Goal: Task Accomplishment & Management: Use online tool/utility

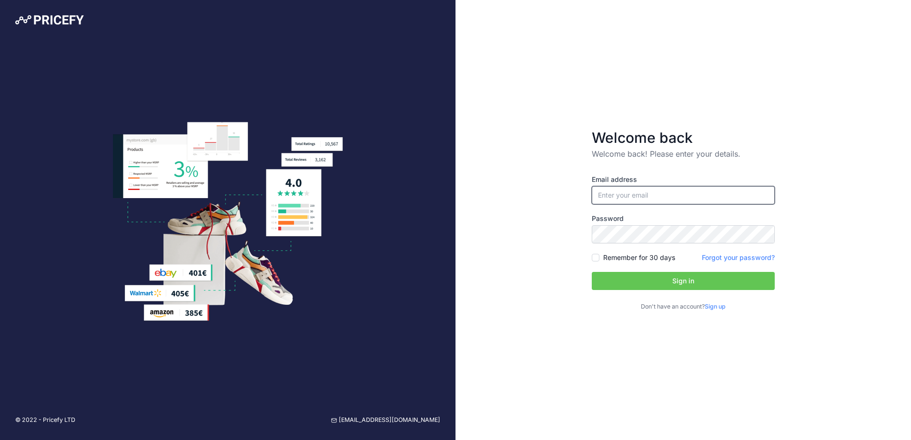
type input "[EMAIL_ADDRESS][DOMAIN_NAME]"
click at [747, 285] on button "Sign in" at bounding box center [683, 281] width 183 height 18
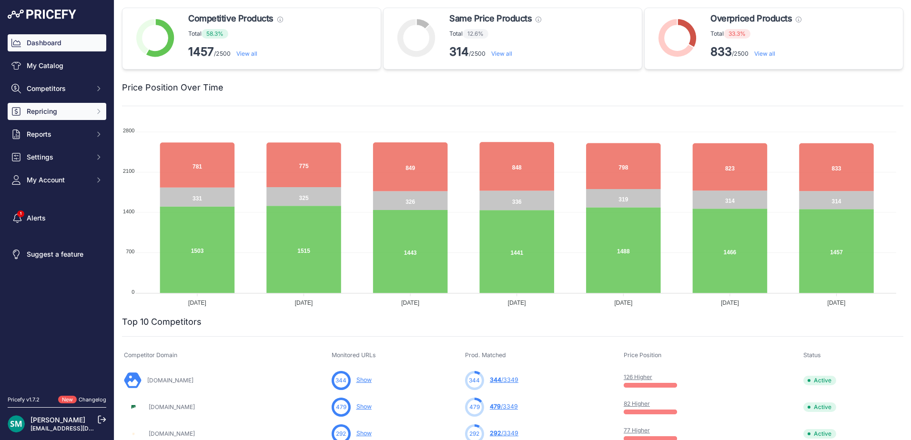
click at [95, 111] on icon "Sidebar" at bounding box center [99, 112] width 8 height 8
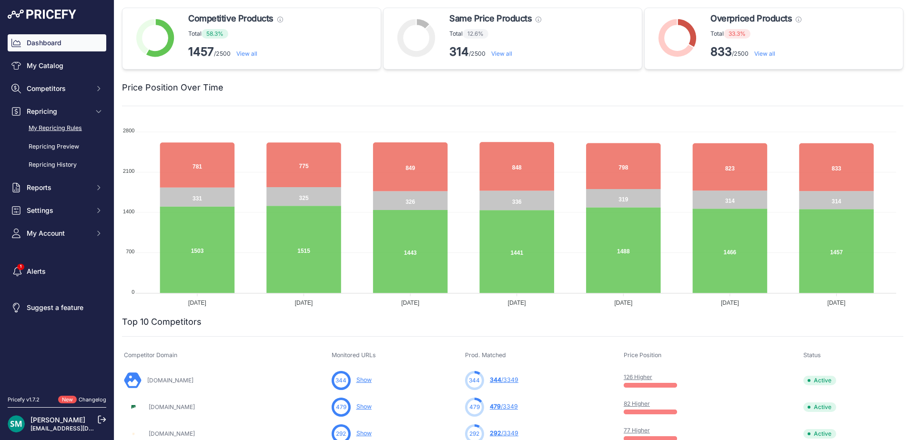
click at [79, 134] on link "My Repricing Rules" at bounding box center [57, 128] width 99 height 17
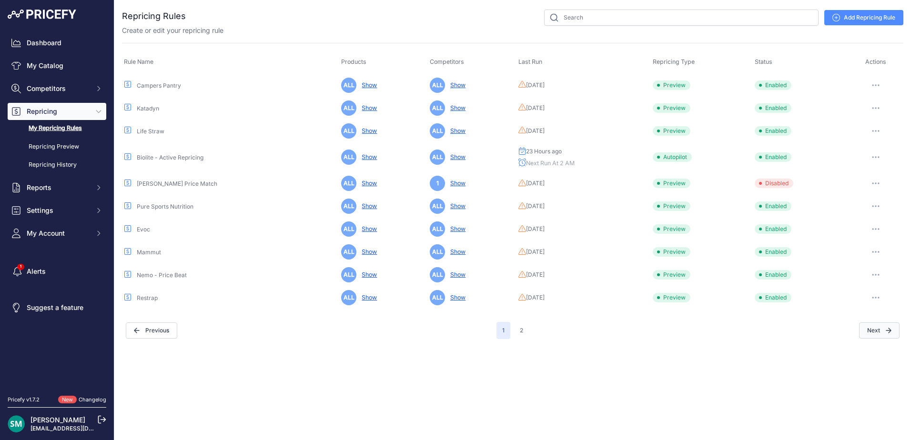
click at [872, 334] on button "Next" at bounding box center [879, 331] width 40 height 16
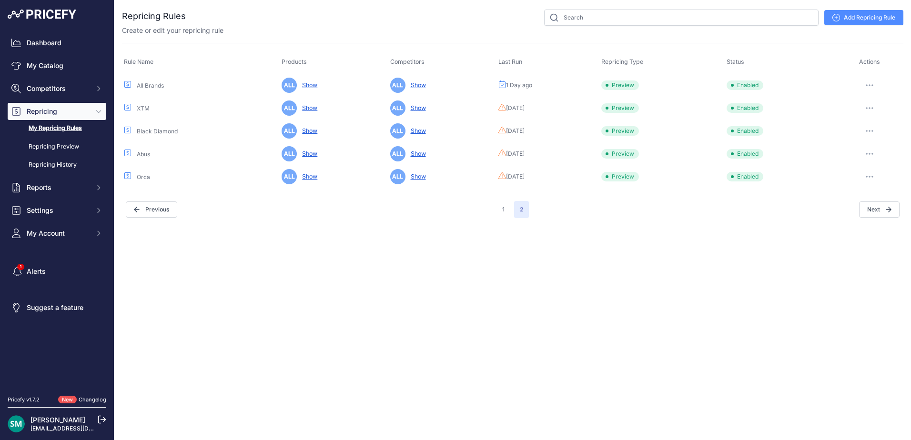
click at [865, 84] on button "button" at bounding box center [869, 85] width 19 height 13
drag, startPoint x: 874, startPoint y: 118, endPoint x: 876, endPoint y: 122, distance: 4.9
click at [874, 118] on button "Run Preview" at bounding box center [870, 120] width 61 height 15
click at [867, 85] on icon "button" at bounding box center [866, 85] width 1 height 1
click at [876, 120] on button "Run Preview" at bounding box center [870, 120] width 61 height 15
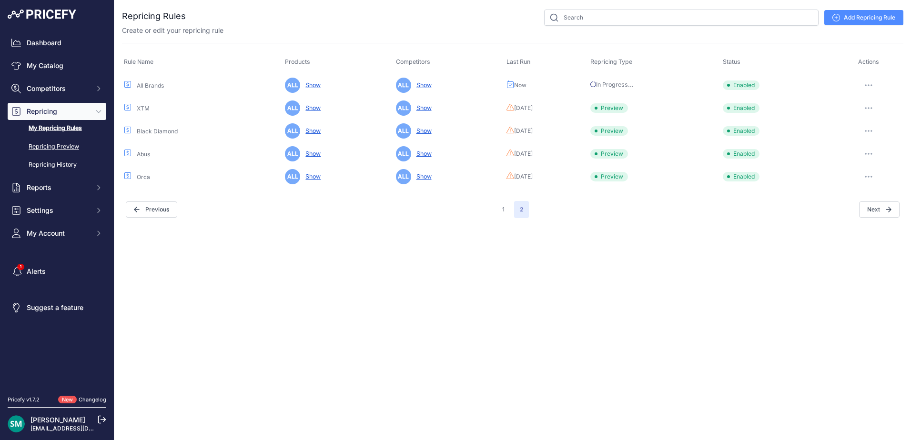
click at [75, 144] on link "Repricing Preview" at bounding box center [57, 147] width 99 height 17
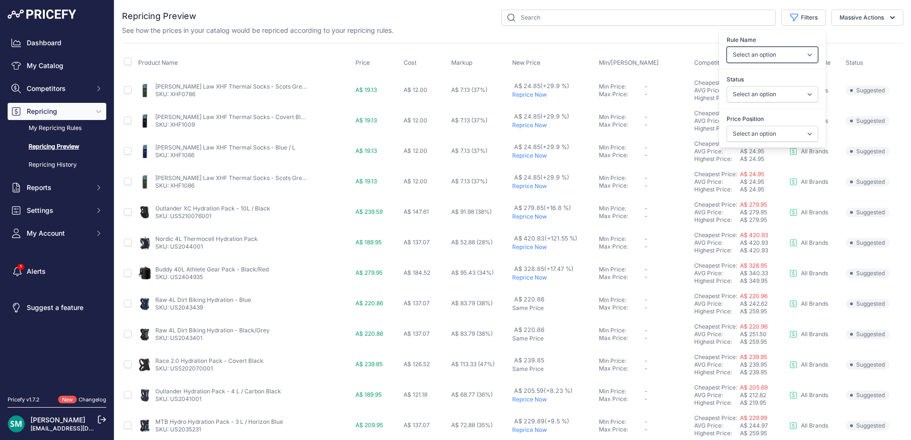
click at [797, 54] on select "Select an option Orca Abus Black Diamond XTM All Brands Restrap Nemo - Price Be…" at bounding box center [771, 55] width 91 height 16
select select "9333"
click at [726, 47] on select "Select an option Orca Abus Black Diamond XTM All Brands Restrap Nemo - Price Be…" at bounding box center [771, 55] width 91 height 16
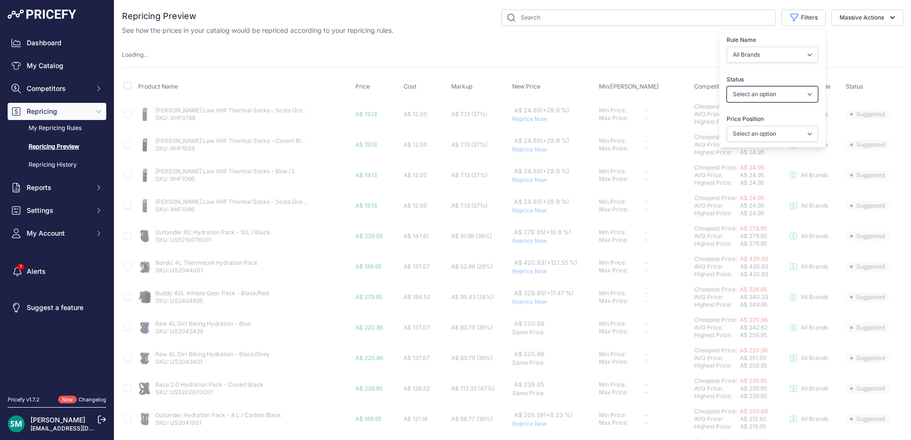
drag, startPoint x: 783, startPoint y: 98, endPoint x: 784, endPoint y: 104, distance: 6.2
click at [783, 98] on select "Select an option Skipped Repriced Suggested In Error" at bounding box center [771, 94] width 91 height 16
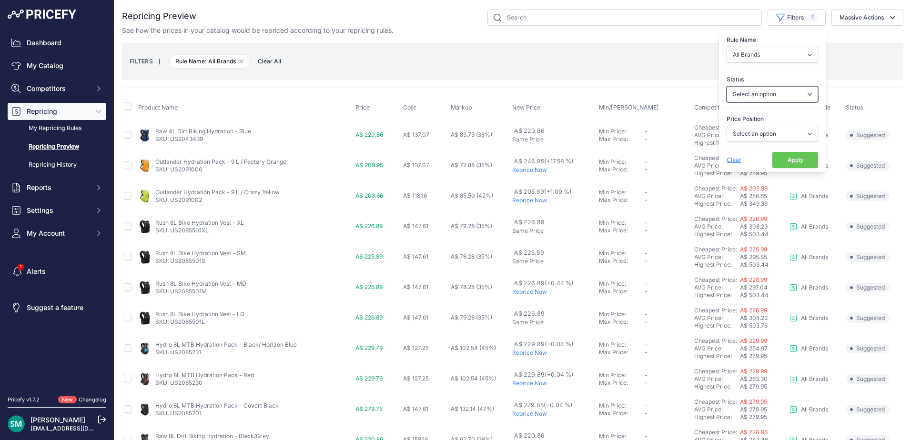
select select "suggested"
click at [726, 86] on select "Select an option Skipped Repriced Suggested In Error" at bounding box center [771, 94] width 91 height 16
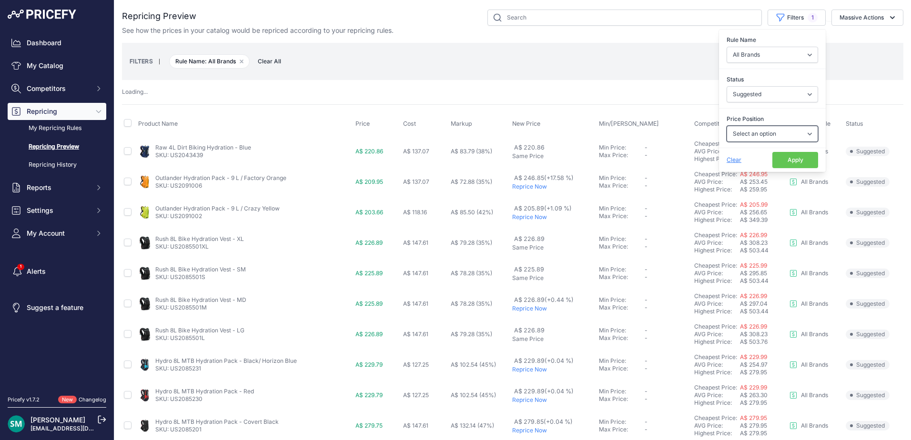
click at [793, 131] on select "Select an option I am higher Same price I am lower" at bounding box center [771, 134] width 91 height 16
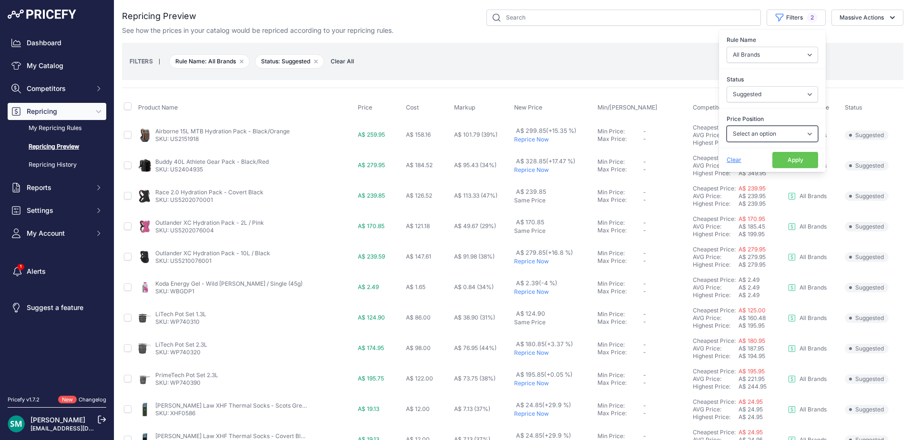
select select "0"
click at [726, 126] on select "Select an option I am higher Same price I am lower" at bounding box center [771, 134] width 91 height 16
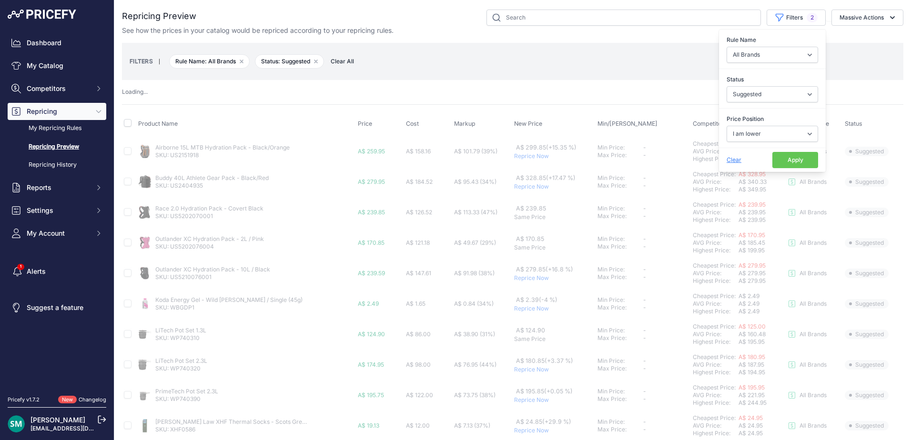
click at [786, 155] on button "Apply" at bounding box center [795, 160] width 46 height 16
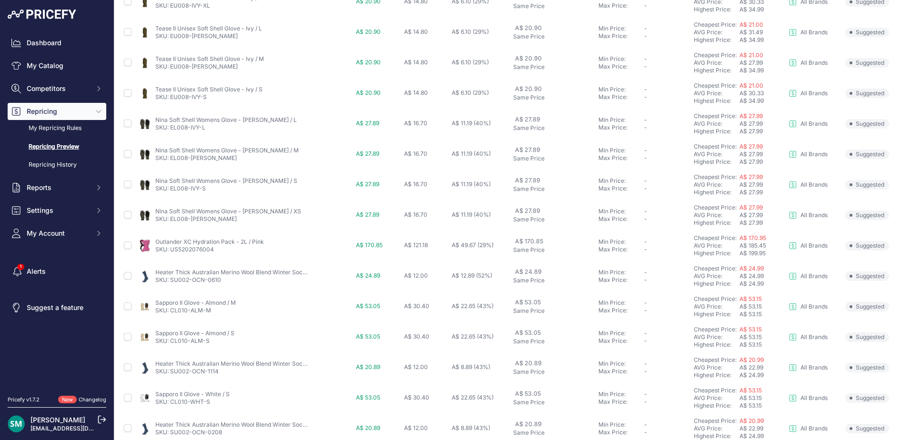
scroll to position [329, 0]
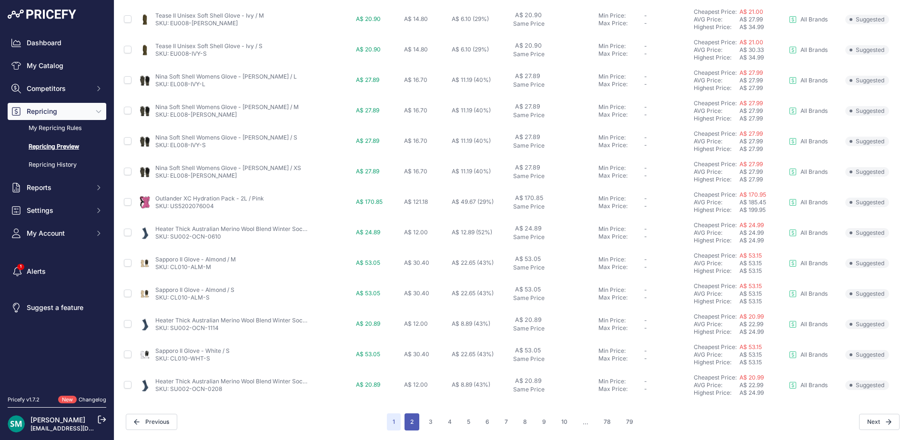
click at [406, 427] on button "2" at bounding box center [411, 421] width 15 height 17
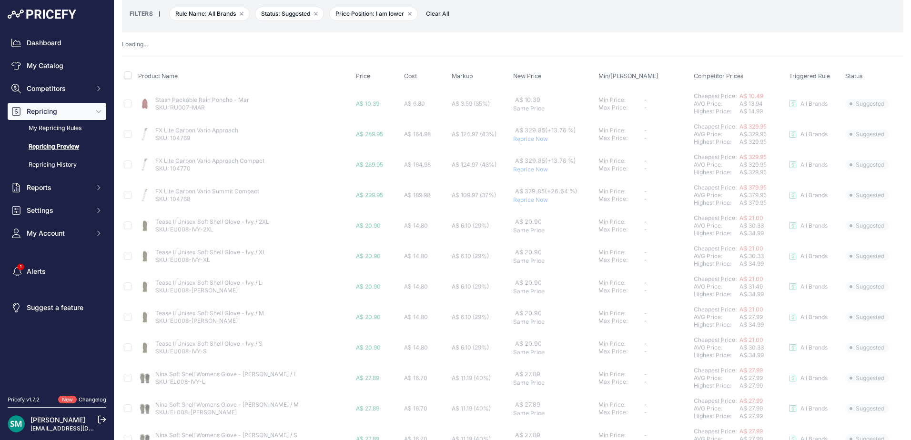
scroll to position [0, 0]
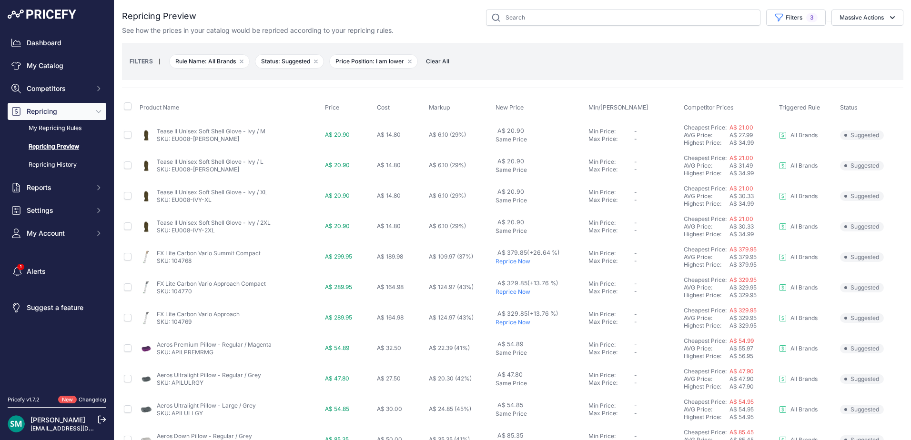
click at [146, 64] on small "FILTERS" at bounding box center [141, 61] width 23 height 7
click at [787, 20] on button "Filters 3" at bounding box center [796, 18] width 60 height 16
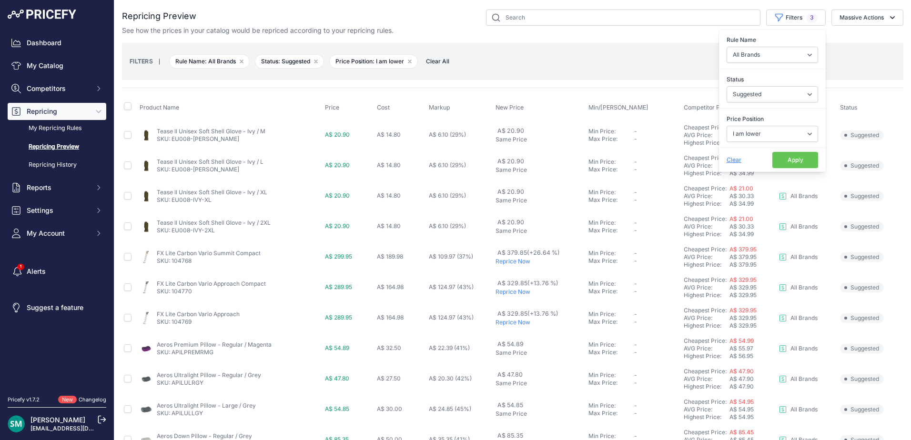
click at [637, 61] on div "FILTERS | Rule Name: All Brands Remove filter option Status: [GEOGRAPHIC_DATA] …" at bounding box center [513, 62] width 766 height 26
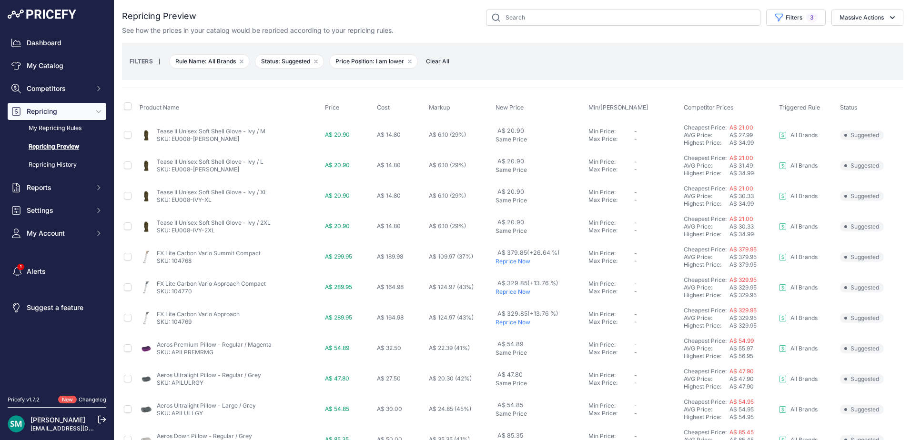
click at [612, 107] on span "Min/[PERSON_NAME]" at bounding box center [618, 107] width 60 height 7
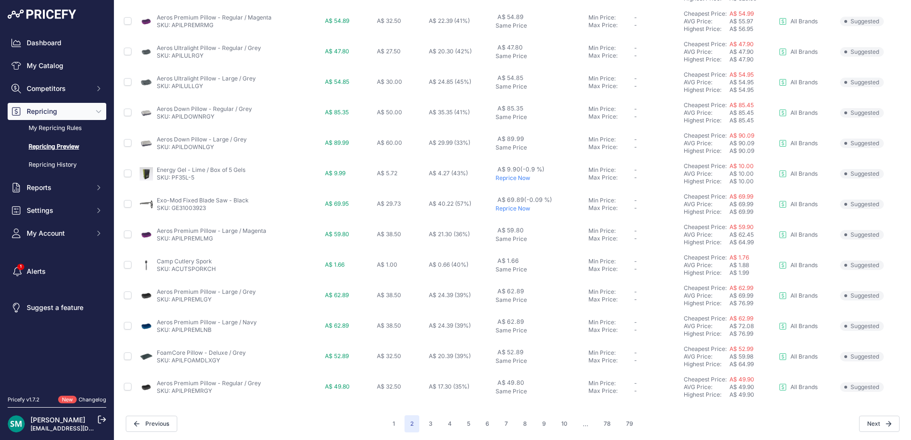
scroll to position [329, 0]
click at [429, 422] on button "3" at bounding box center [430, 421] width 15 height 17
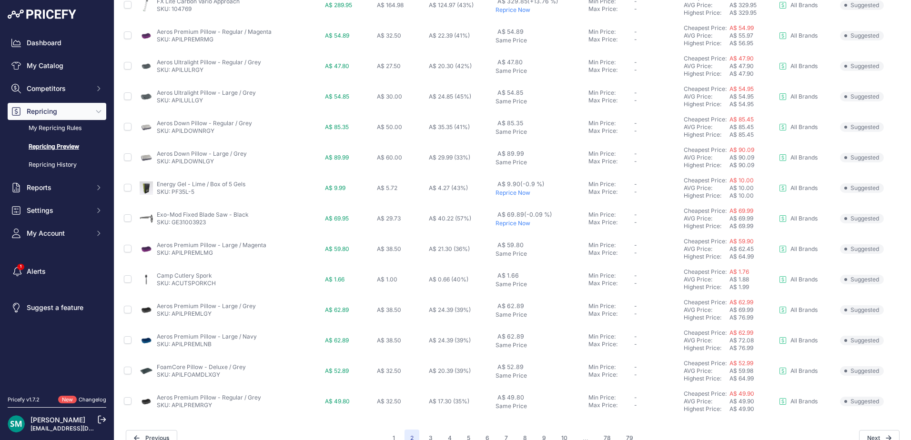
scroll to position [345, 0]
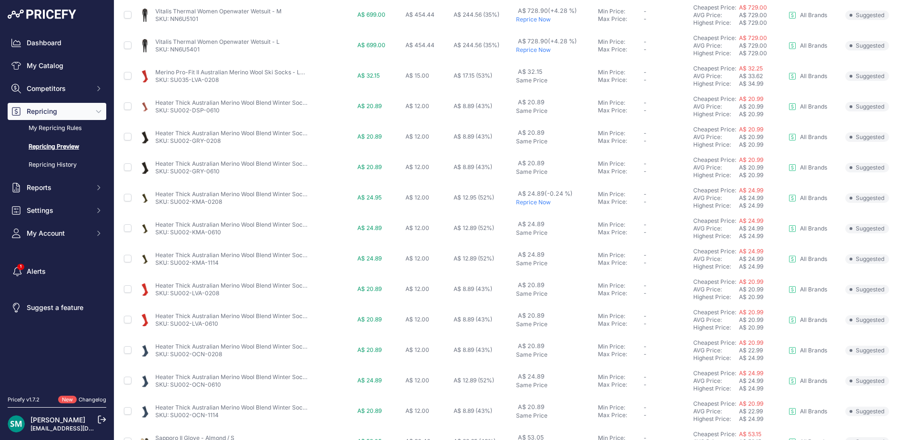
scroll to position [329, 0]
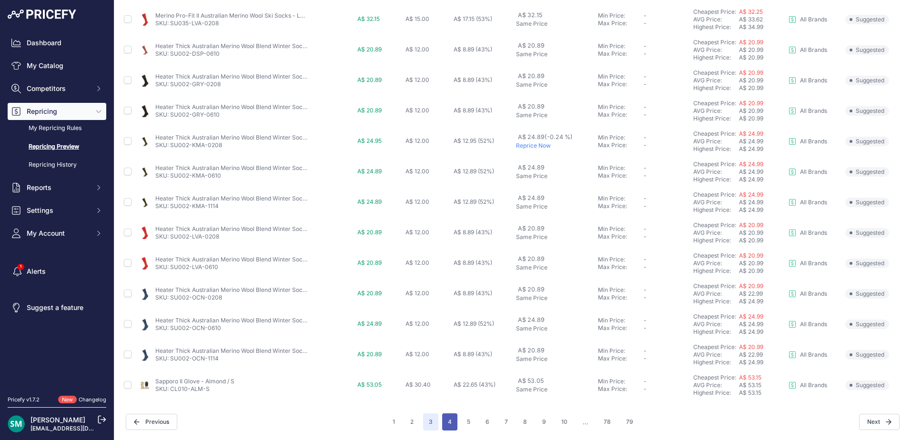
click at [454, 419] on button "4" at bounding box center [449, 421] width 15 height 17
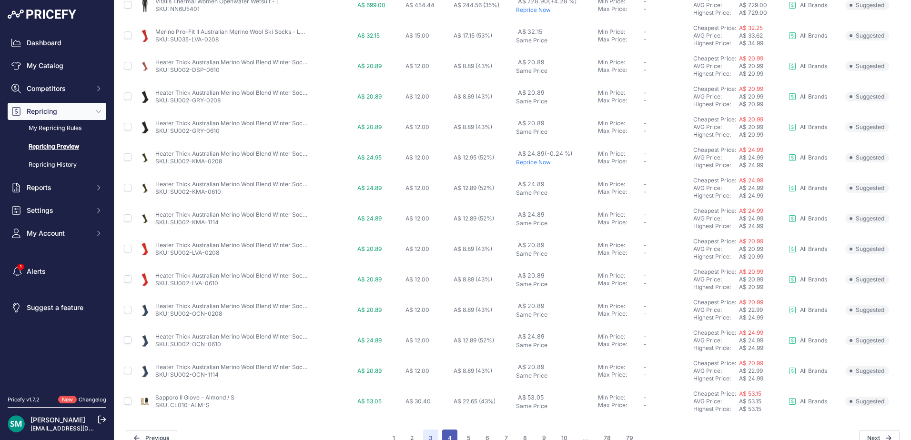
scroll to position [345, 0]
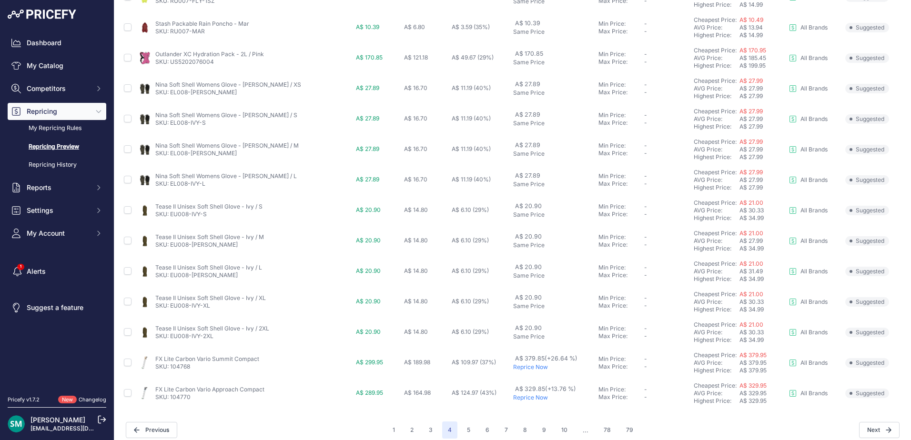
scroll to position [329, 0]
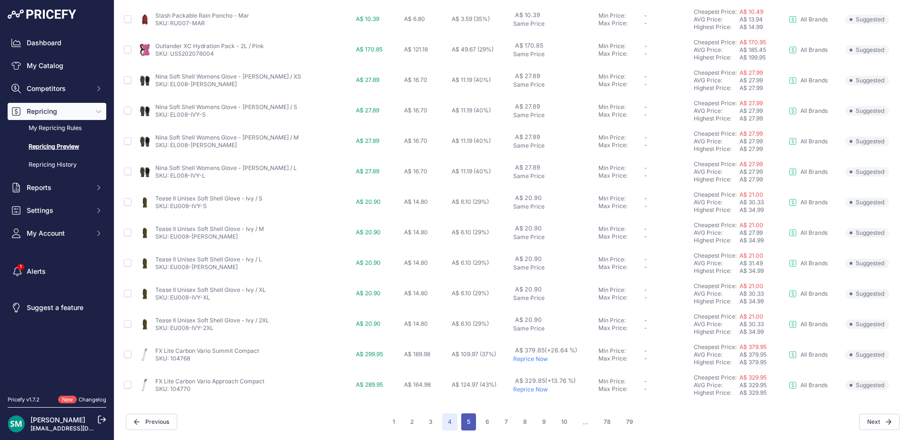
click at [464, 426] on button "5" at bounding box center [468, 421] width 15 height 17
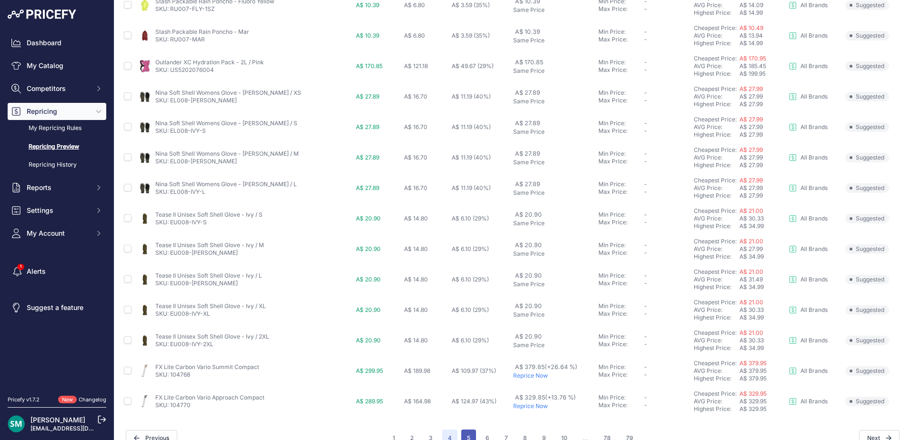
scroll to position [345, 0]
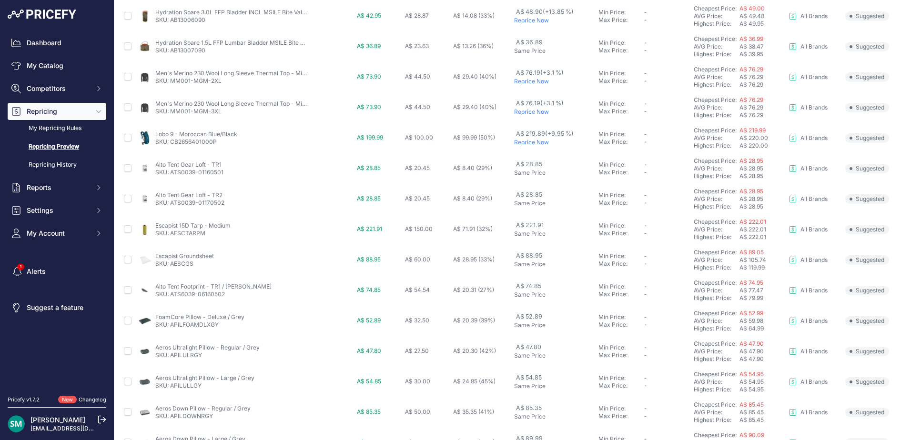
scroll to position [329, 0]
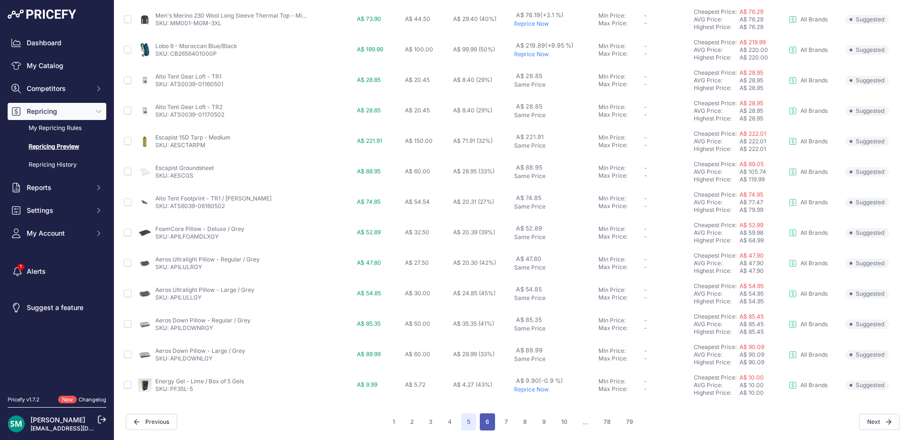
click at [480, 418] on button "6" at bounding box center [487, 421] width 15 height 17
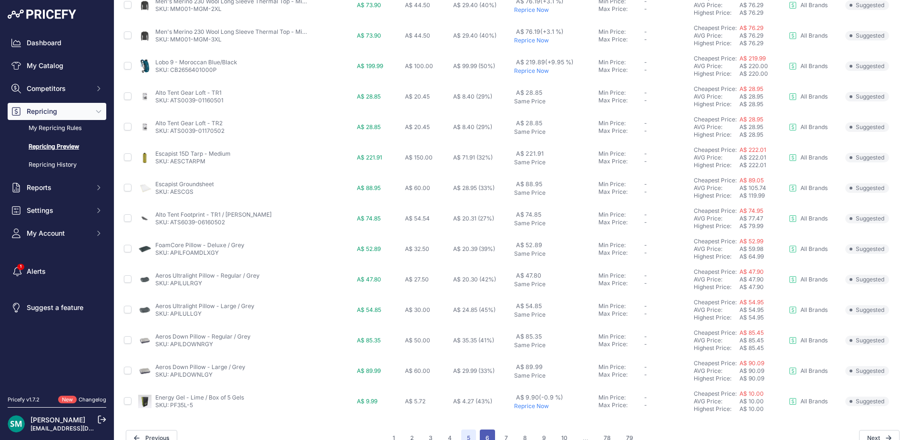
scroll to position [345, 0]
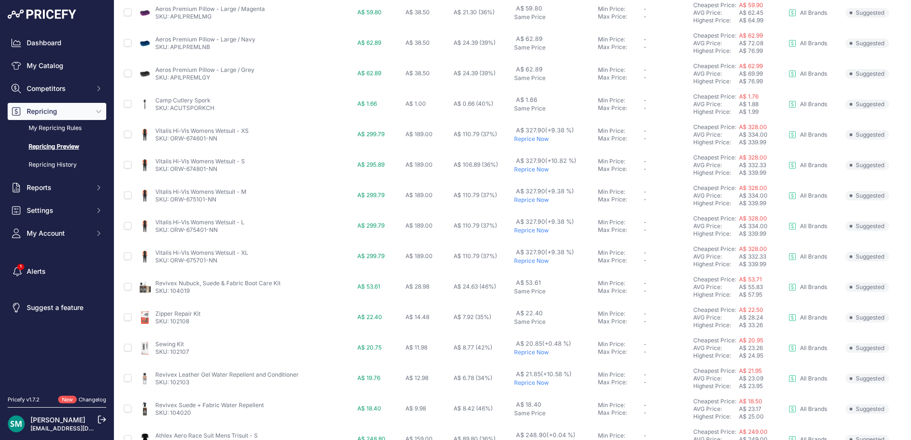
scroll to position [329, 0]
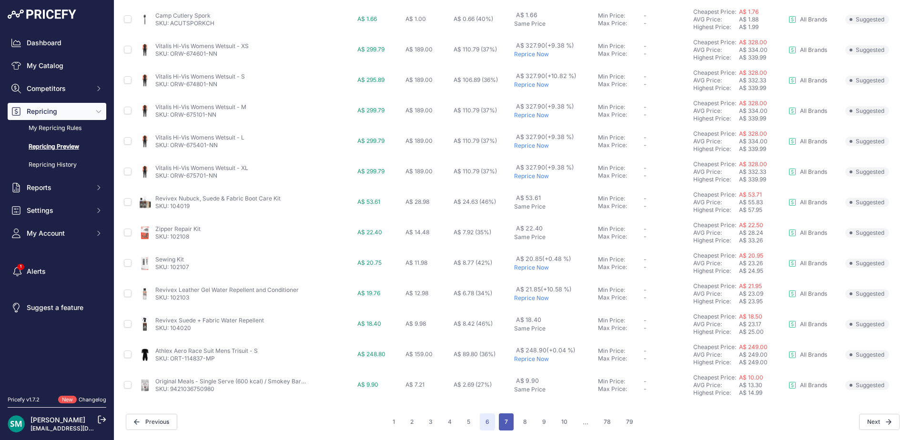
click at [509, 419] on button "7" at bounding box center [506, 421] width 15 height 17
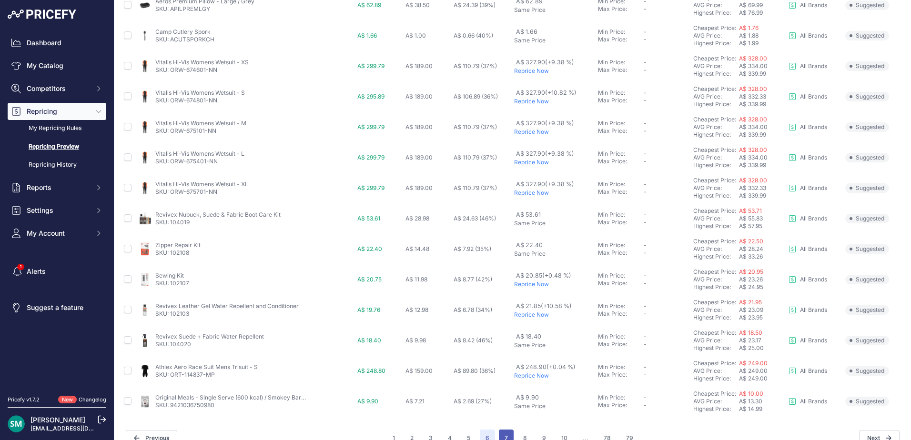
scroll to position [345, 0]
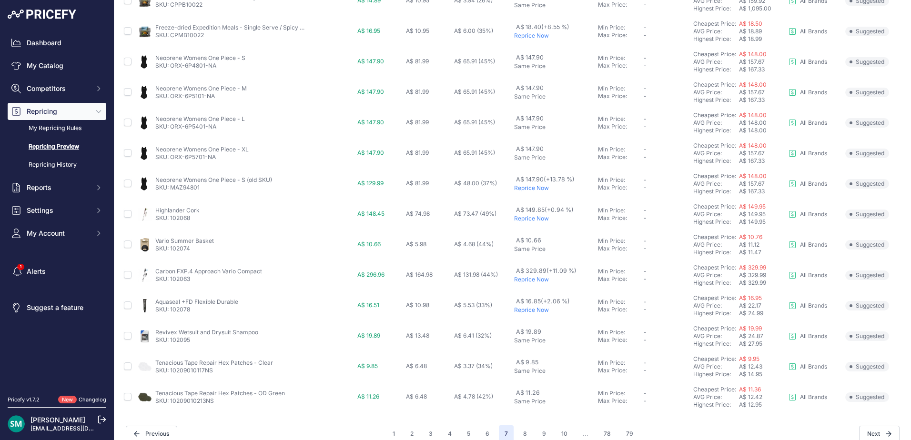
scroll to position [329, 0]
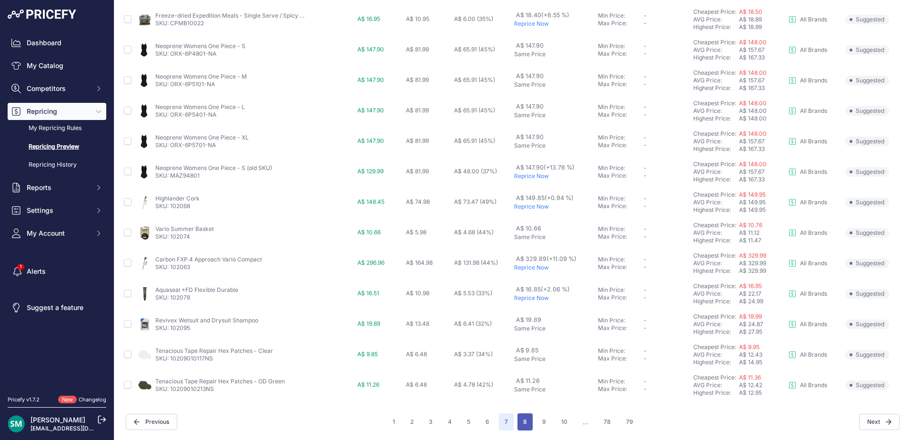
click at [517, 422] on button "8" at bounding box center [524, 421] width 15 height 17
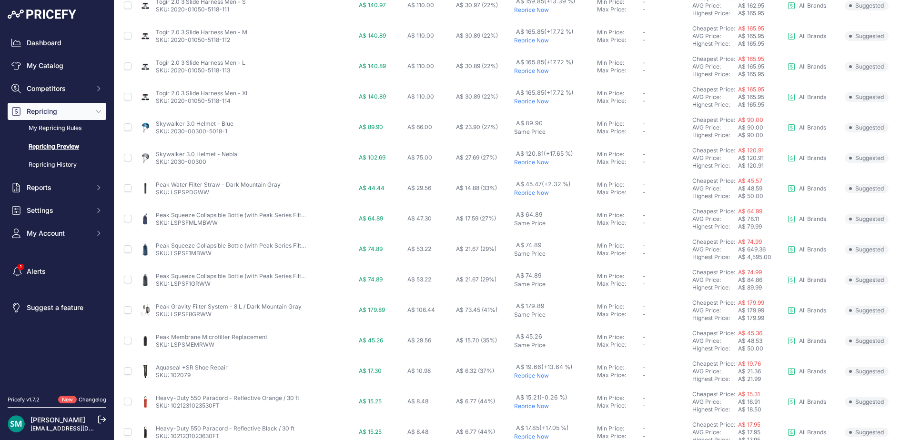
scroll to position [329, 0]
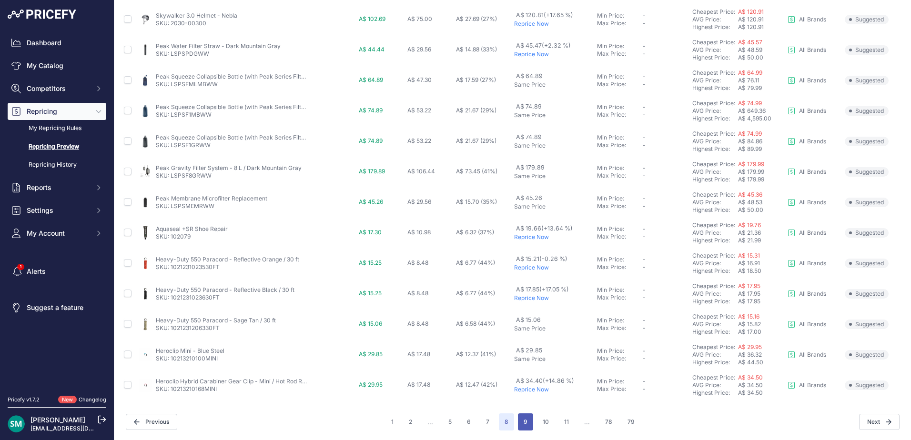
click at [518, 429] on button "9" at bounding box center [525, 421] width 15 height 17
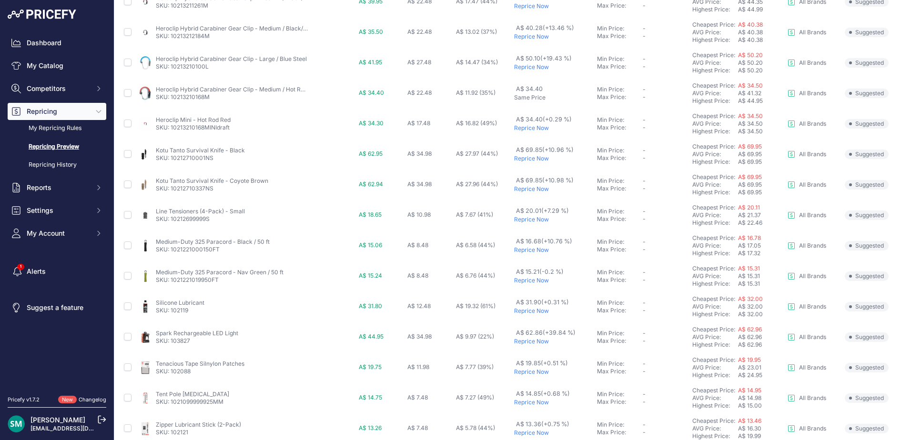
scroll to position [329, 0]
